Goal: Task Accomplishment & Management: Manage account settings

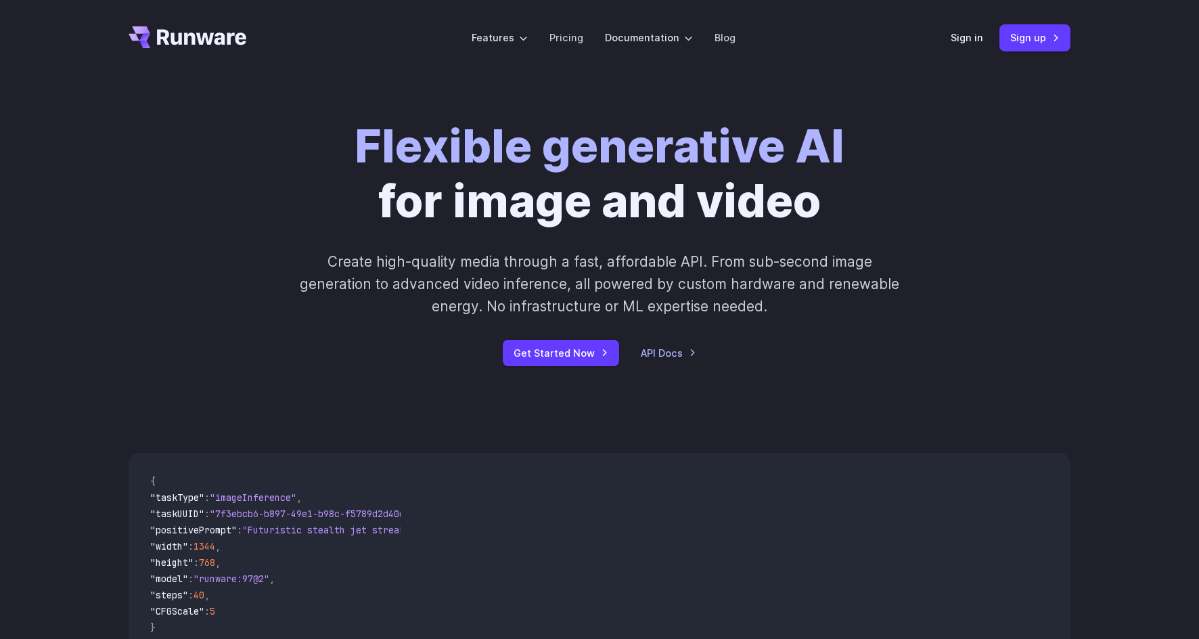
click at [966, 32] on link "Sign in" at bounding box center [967, 38] width 32 height 16
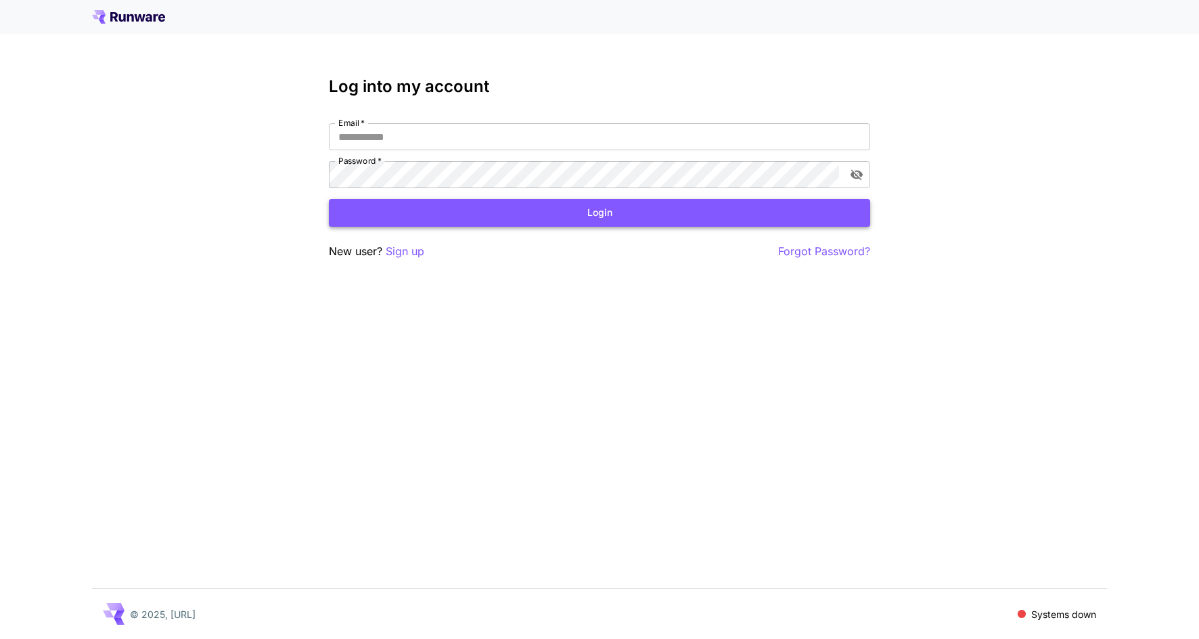
type input "**********"
click at [618, 210] on button "Login" at bounding box center [599, 213] width 541 height 28
